Goal: Task Accomplishment & Management: Use online tool/utility

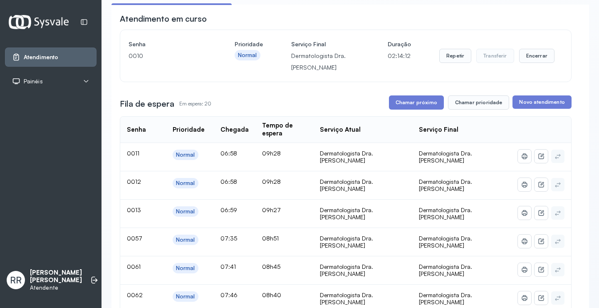
scroll to position [83, 0]
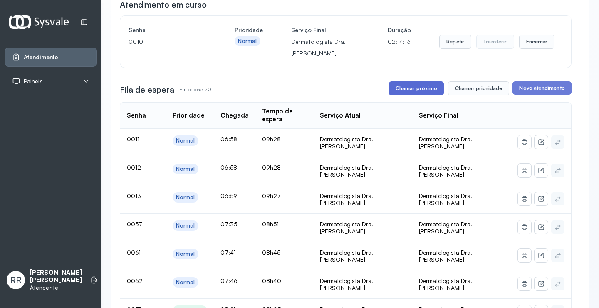
click at [403, 93] on button "Chamar próximo" at bounding box center [416, 88] width 55 height 14
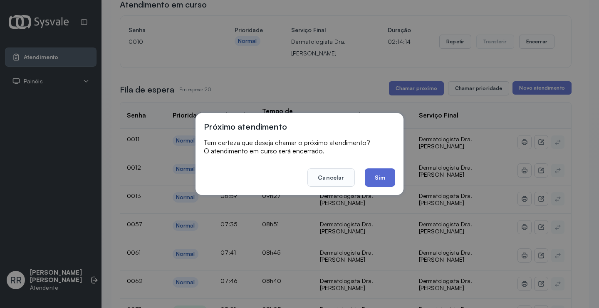
click at [374, 182] on button "Sim" at bounding box center [380, 177] width 30 height 18
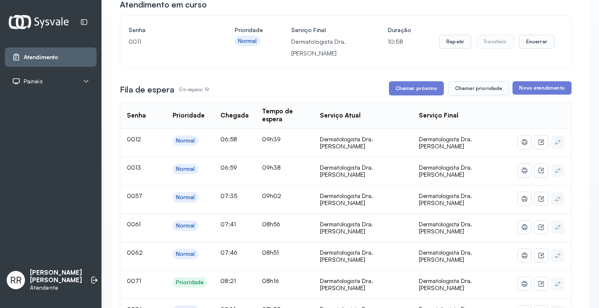
scroll to position [0, 0]
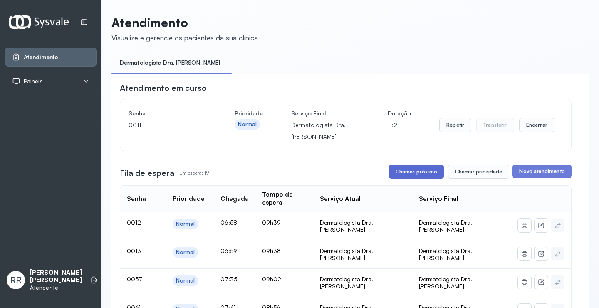
click at [401, 171] on button "Chamar próximo" at bounding box center [416, 171] width 55 height 14
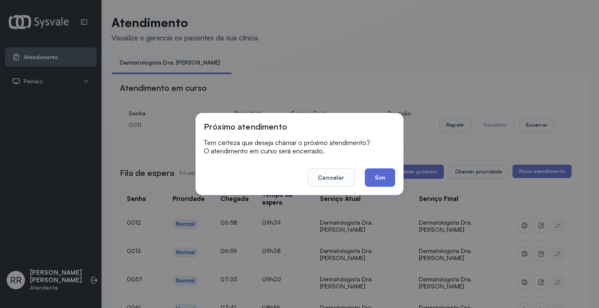
click at [384, 183] on button "Sim" at bounding box center [380, 177] width 30 height 18
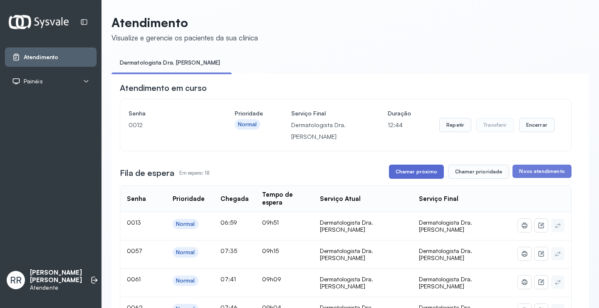
click at [412, 173] on button "Chamar próximo" at bounding box center [416, 171] width 55 height 14
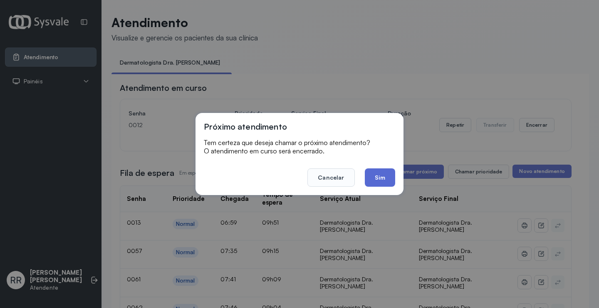
click at [385, 179] on button "Sim" at bounding box center [380, 177] width 30 height 18
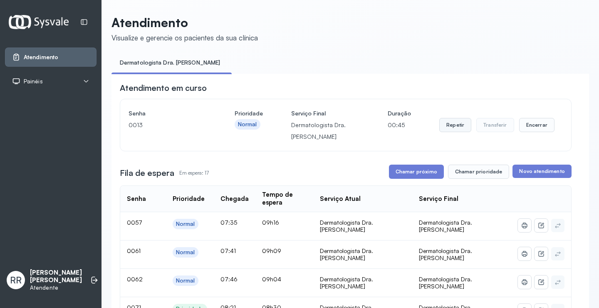
click at [446, 126] on button "Repetir" at bounding box center [456, 125] width 32 height 14
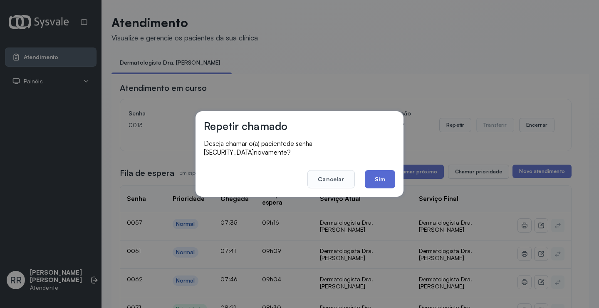
click at [387, 173] on button "Sim" at bounding box center [380, 179] width 30 height 18
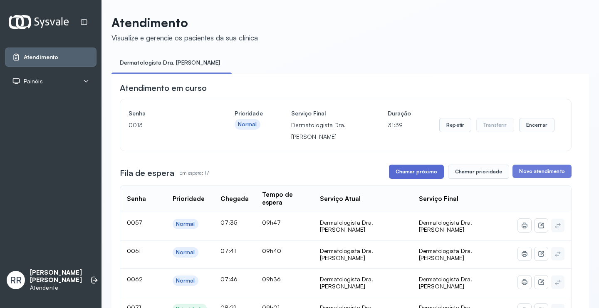
click at [418, 173] on button "Chamar próximo" at bounding box center [416, 171] width 55 height 14
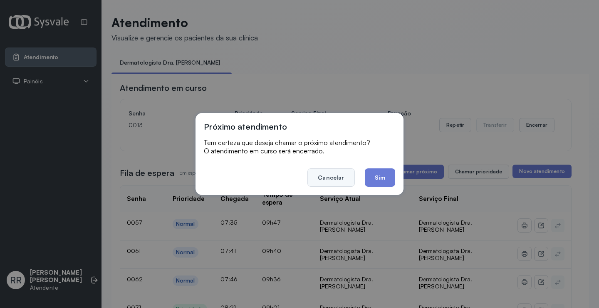
click at [340, 178] on button "Cancelar" at bounding box center [331, 177] width 47 height 18
